Goal: Connect with others: Participate in discussion

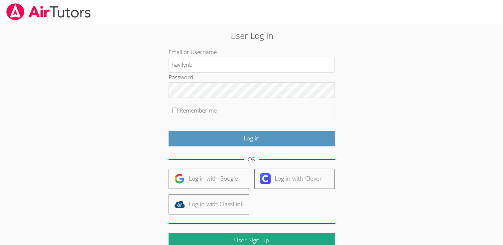
type input "havilynb"
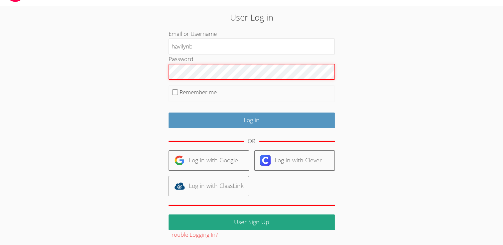
scroll to position [21, 0]
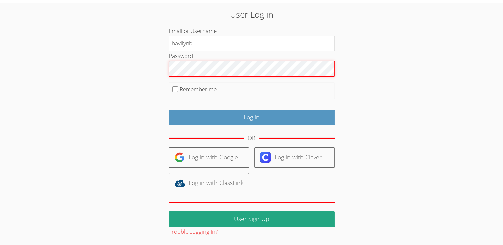
click at [292, 218] on link "User Sign Up" at bounding box center [252, 220] width 166 height 16
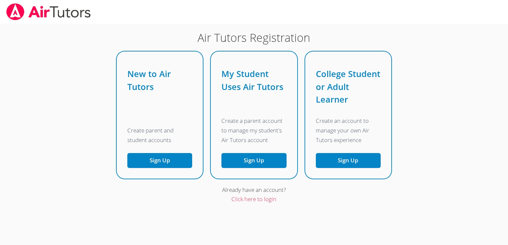
click at [33, 15] on img at bounding box center [49, 11] width 86 height 17
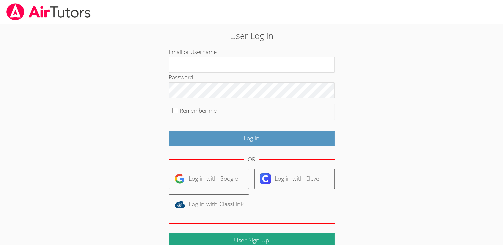
type input "havilynb"
click at [175, 110] on input "Remember me" at bounding box center [175, 111] width 6 height 6
checkbox input "true"
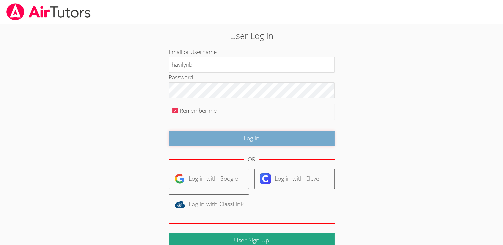
click at [249, 138] on input "Log in" at bounding box center [252, 139] width 166 height 16
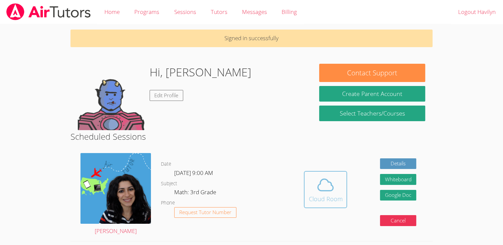
click at [319, 191] on icon at bounding box center [325, 185] width 19 height 19
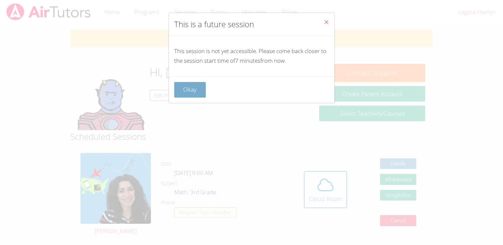
click at [197, 87] on button "Okay" at bounding box center [190, 90] width 32 height 16
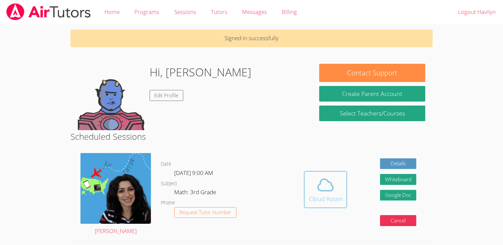
click at [319, 187] on icon at bounding box center [325, 185] width 19 height 19
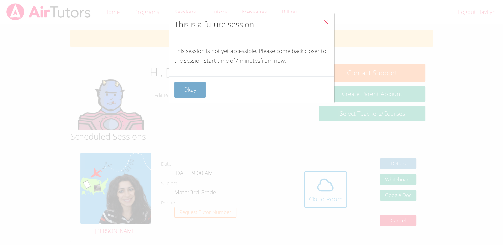
click at [192, 87] on button "Okay" at bounding box center [190, 90] width 32 height 16
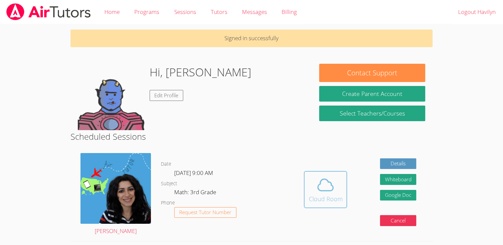
click at [318, 191] on span at bounding box center [326, 185] width 34 height 19
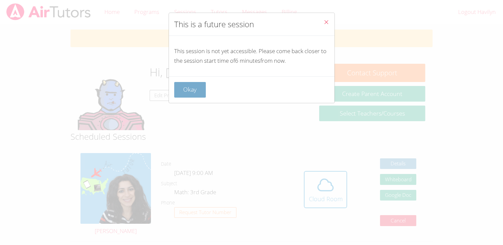
click at [197, 93] on button "Okay" at bounding box center [190, 90] width 32 height 16
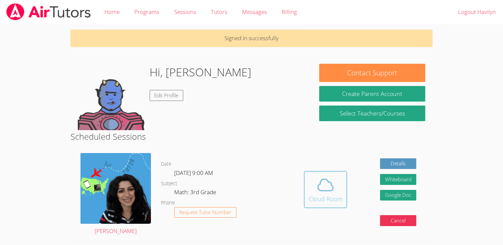
click at [323, 187] on icon at bounding box center [325, 185] width 19 height 19
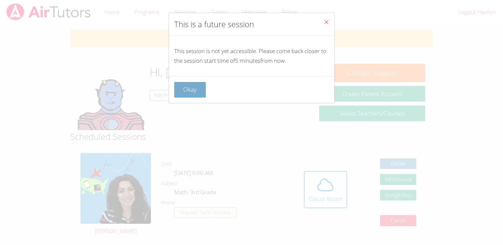
click at [195, 87] on button "Okay" at bounding box center [190, 90] width 32 height 16
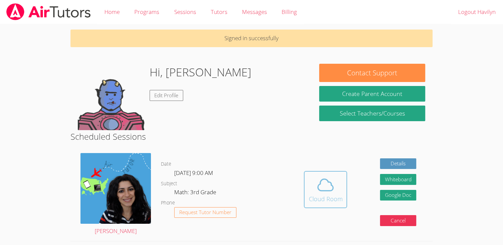
click at [327, 184] on icon at bounding box center [325, 185] width 19 height 19
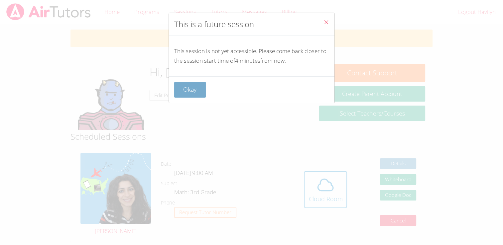
click at [199, 90] on button "Okay" at bounding box center [190, 90] width 32 height 16
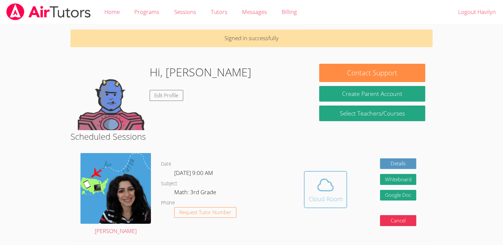
click at [340, 187] on span at bounding box center [326, 185] width 34 height 19
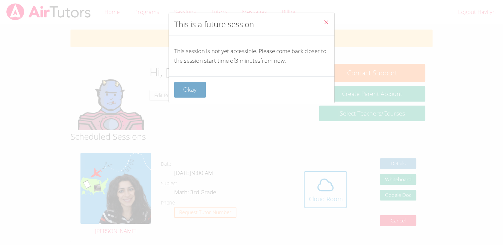
click at [197, 88] on button "Okay" at bounding box center [190, 90] width 32 height 16
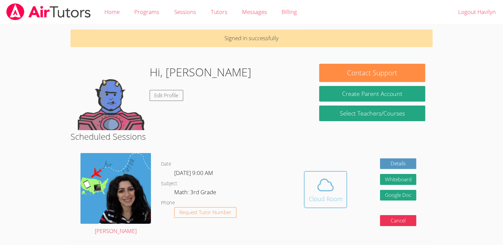
drag, startPoint x: 340, startPoint y: 192, endPoint x: 314, endPoint y: 191, distance: 26.6
click at [314, 191] on span at bounding box center [326, 185] width 34 height 19
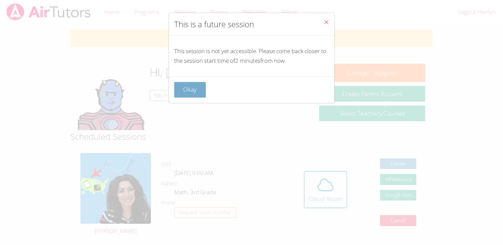
click at [201, 94] on button "Okay" at bounding box center [190, 90] width 32 height 16
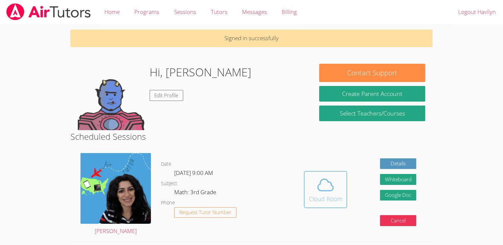
click at [310, 199] on div "Cloud Room" at bounding box center [326, 198] width 34 height 9
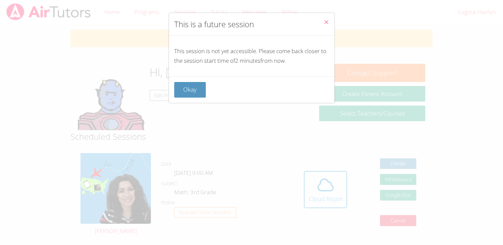
click at [201, 98] on div "Okay" at bounding box center [252, 89] width 166 height 27
click at [197, 93] on button "Okay" at bounding box center [190, 90] width 32 height 16
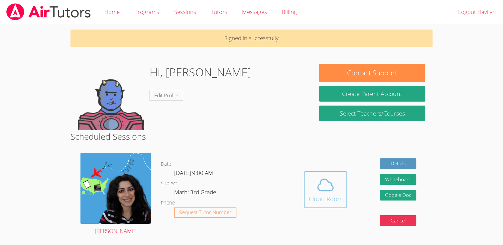
click at [310, 193] on span at bounding box center [326, 185] width 34 height 19
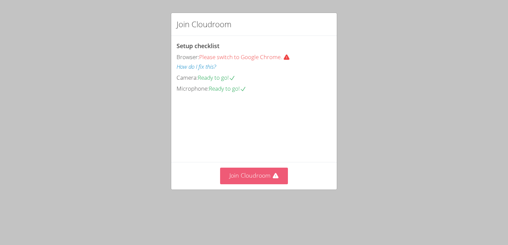
click at [259, 184] on button "Join Cloudroom" at bounding box center [254, 176] width 68 height 16
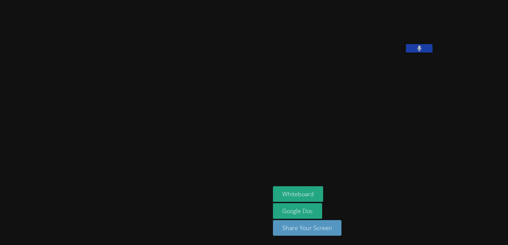
click at [145, 35] on div at bounding box center [135, 123] width 265 height 240
click at [273, 194] on button "Whiteboard" at bounding box center [298, 195] width 50 height 16
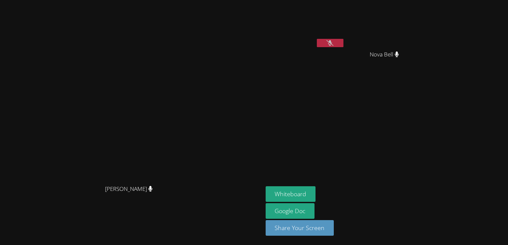
click at [343, 42] on button at bounding box center [330, 43] width 27 height 8
click at [316, 190] on button "Whiteboard" at bounding box center [291, 195] width 50 height 16
click at [316, 193] on button "Whiteboard" at bounding box center [291, 195] width 50 height 16
